Goal: Information Seeking & Learning: Learn about a topic

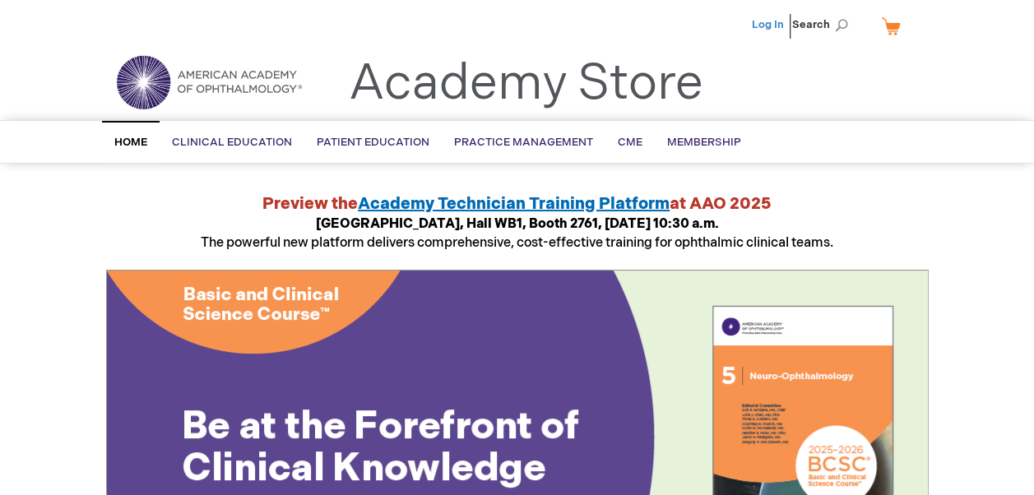
click at [772, 25] on link "Log In" at bounding box center [768, 24] width 32 height 13
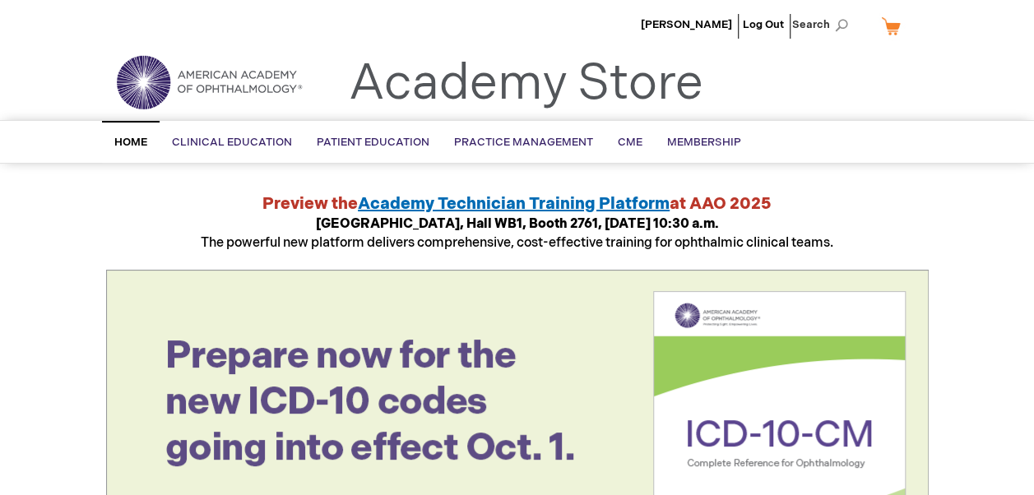
click at [893, 28] on link "My Cart" at bounding box center [897, 26] width 39 height 29
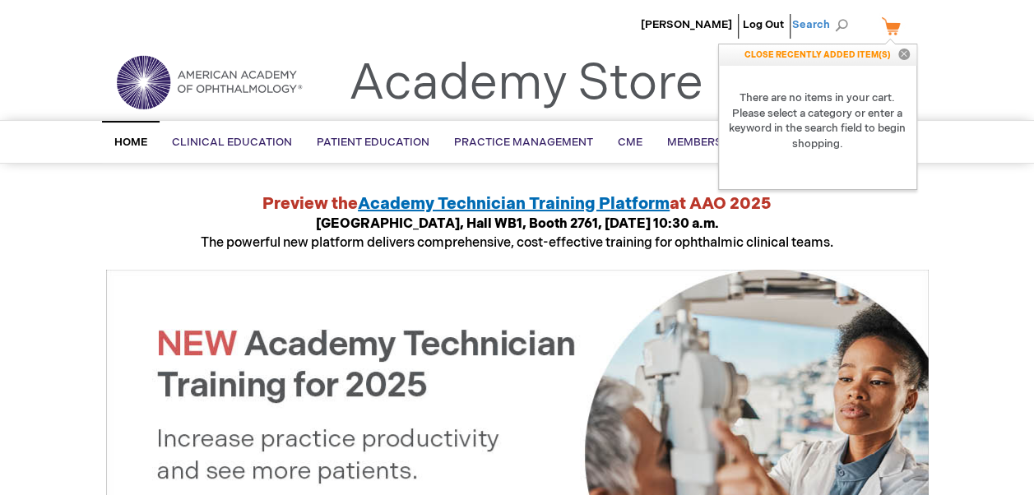
click at [814, 23] on span "Search" at bounding box center [823, 24] width 63 height 33
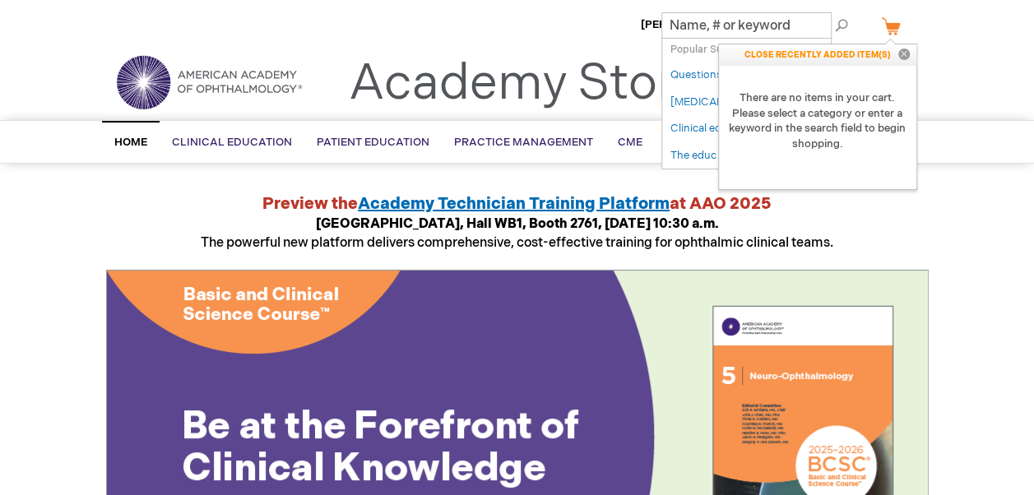
click at [905, 54] on button "Close" at bounding box center [904, 54] width 25 height 21
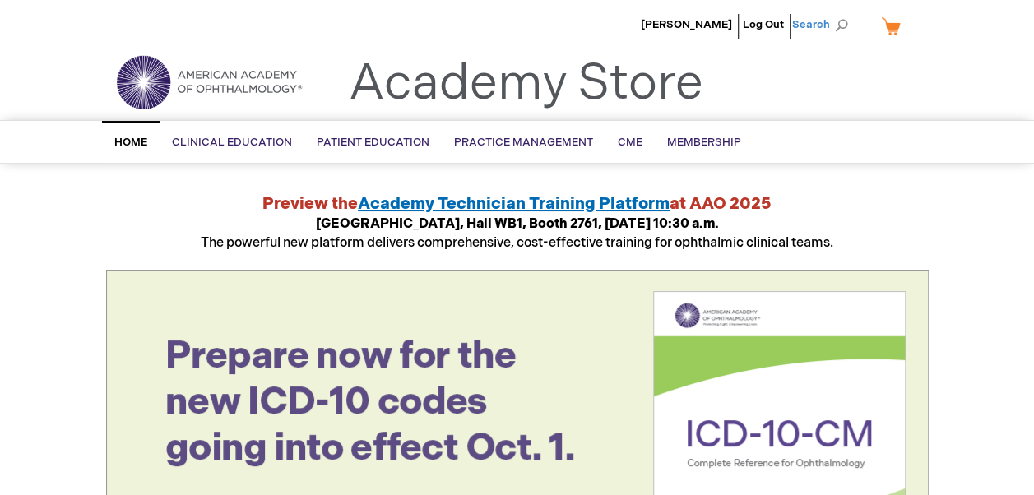
click at [839, 27] on span "Search" at bounding box center [823, 24] width 63 height 33
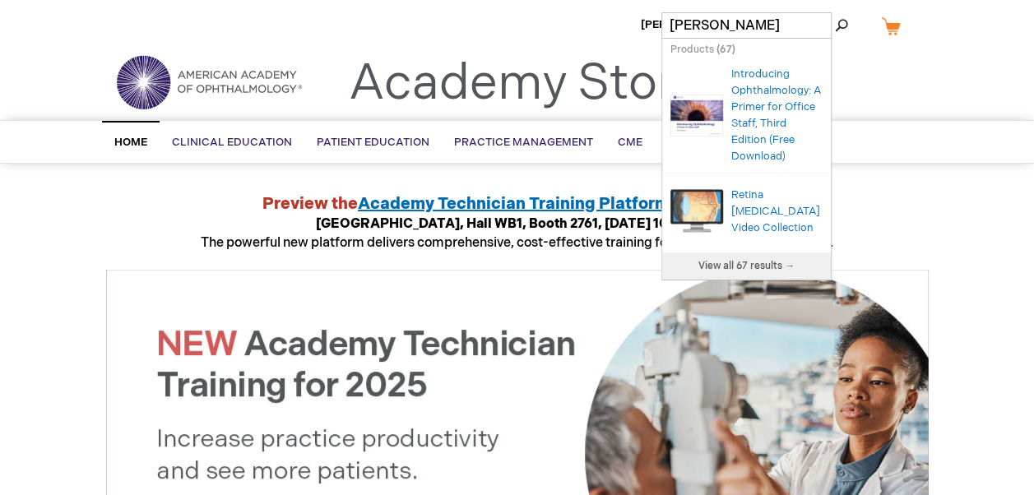
type input "[PERSON_NAME]"
click at [851, 221] on div "Preview the Academy Technician Training Platform at [GEOGRAPHIC_DATA], [GEOGRAP…" at bounding box center [517, 222] width 823 height 61
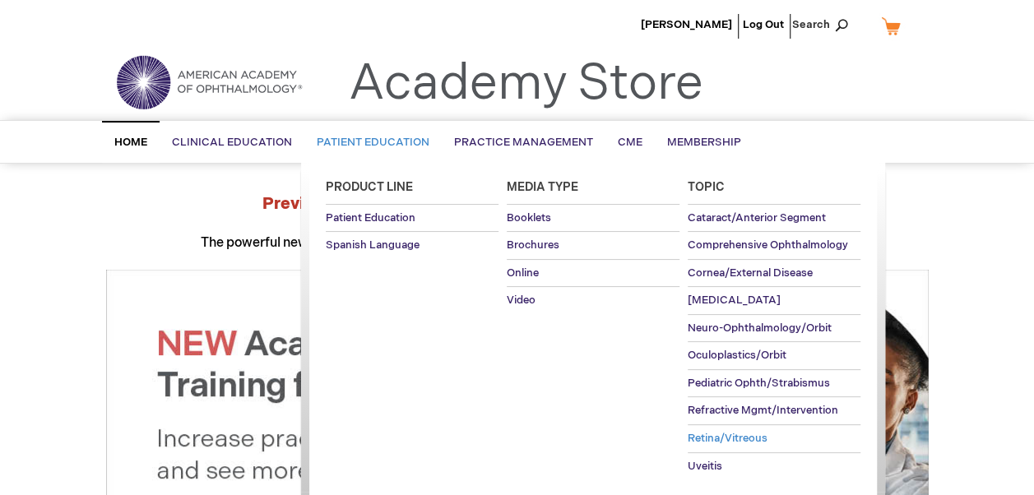
click at [693, 433] on span "Retina/Vitreous" at bounding box center [728, 438] width 80 height 13
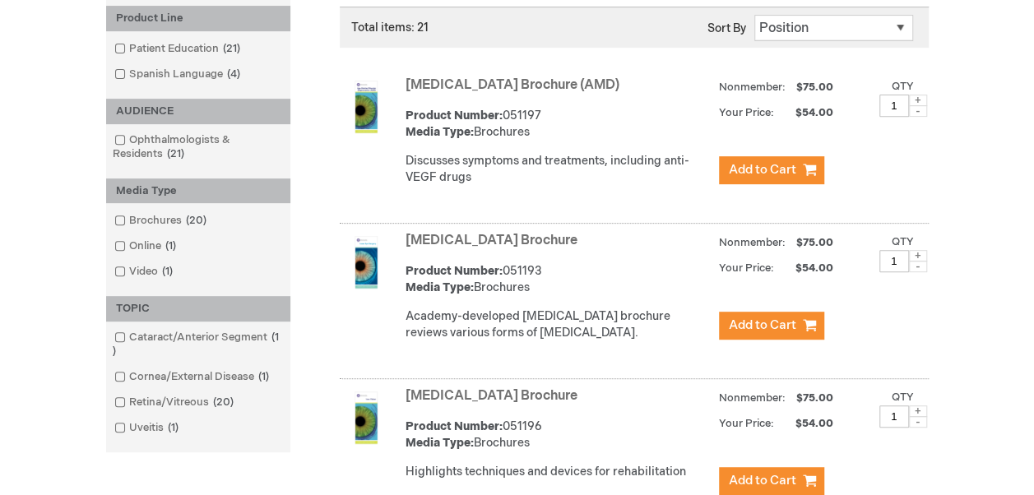
scroll to position [307, 0]
